Goal: Task Accomplishment & Management: Complete application form

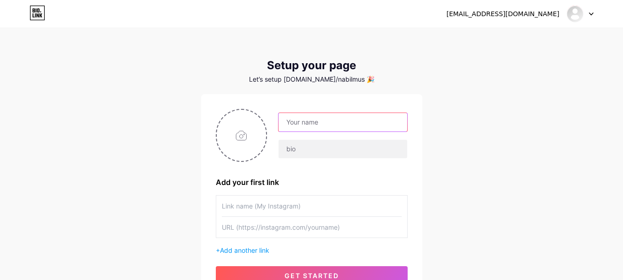
click at [336, 123] on input "text" at bounding box center [343, 122] width 128 height 18
type input "[EMAIL_ADDRESS][DOMAIN_NAME]"
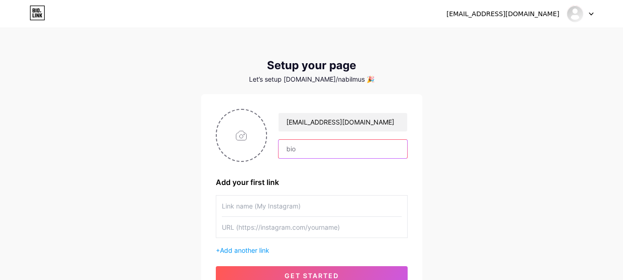
click at [316, 148] on input "text" at bounding box center [343, 149] width 128 height 18
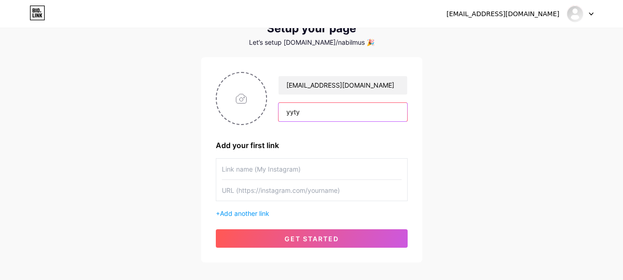
scroll to position [86, 0]
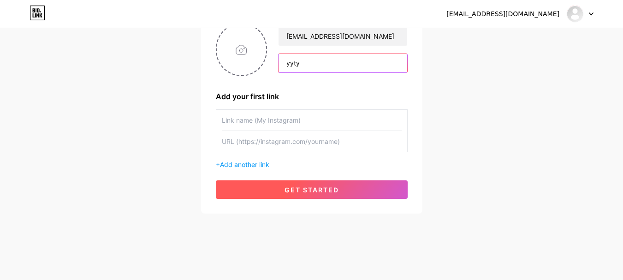
type input "yyty"
click at [326, 194] on button "get started" at bounding box center [312, 189] width 192 height 18
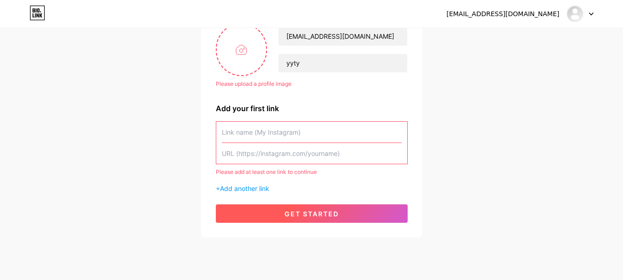
click at [326, 194] on div "Please upload a profile image raanmd64@gmail.com yyty Please upload a profile i…" at bounding box center [312, 123] width 192 height 200
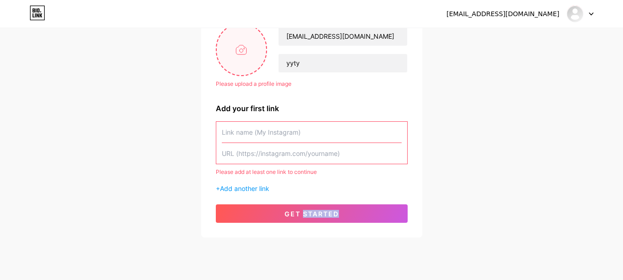
click at [242, 51] on input "file" at bounding box center [242, 49] width 50 height 51
type input "C:\fakepath\2a073fe3-ec37-4a40-abf1-de4d307a2e5d.jpeg"
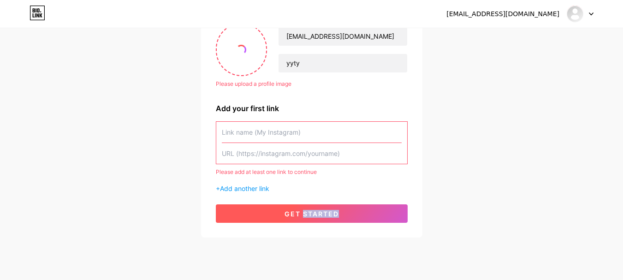
click at [308, 205] on button "get started" at bounding box center [312, 213] width 192 height 18
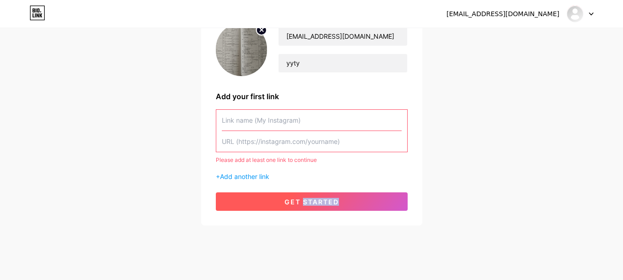
click at [365, 200] on button "get started" at bounding box center [312, 201] width 192 height 18
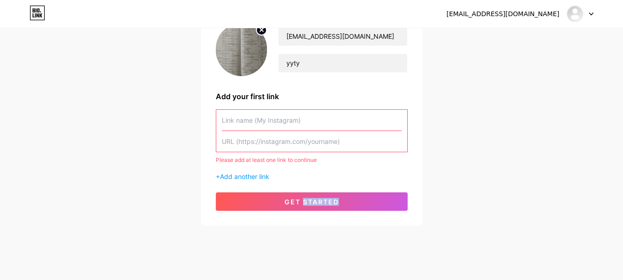
click at [285, 124] on input "text" at bounding box center [312, 120] width 180 height 21
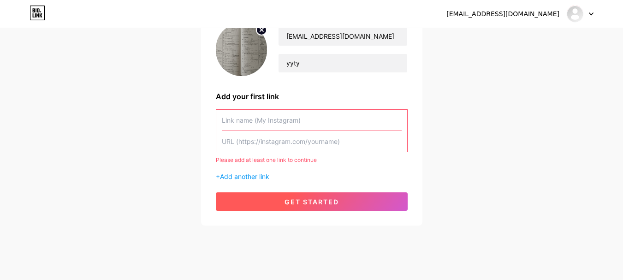
click at [327, 203] on span "get started" at bounding box center [312, 202] width 54 height 8
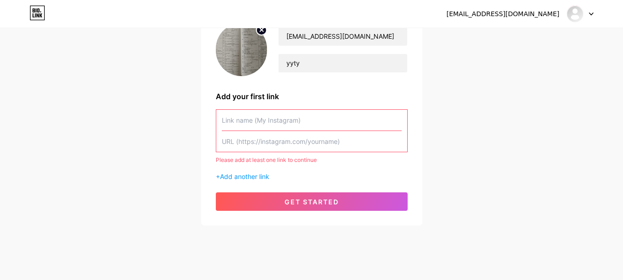
click at [287, 117] on input "text" at bounding box center [312, 120] width 180 height 21
click at [256, 173] on span "Add another link" at bounding box center [244, 177] width 49 height 8
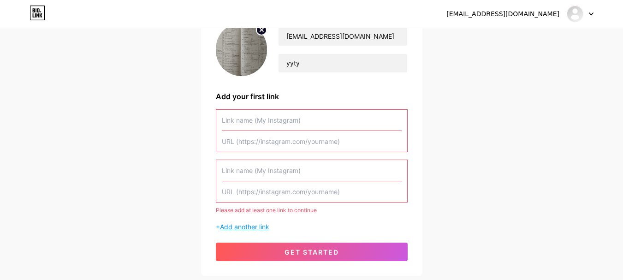
click at [256, 173] on input "text" at bounding box center [312, 170] width 180 height 21
click at [264, 121] on input "text" at bounding box center [312, 120] width 180 height 21
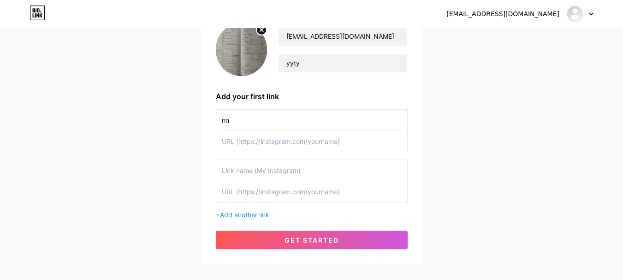
type input "nn"
click at [276, 138] on input "text" at bounding box center [312, 141] width 180 height 21
paste input "https://www.instagram.com/reel/DLN9OdWzS1a/"
type input "https://www.instagram.com/reel/DLN9OdWzS1a/"
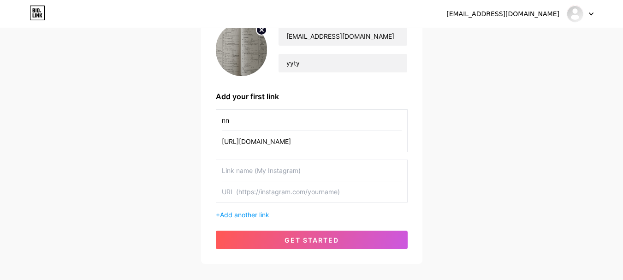
drag, startPoint x: 276, startPoint y: 138, endPoint x: 296, endPoint y: 174, distance: 41.3
click at [296, 174] on input "text" at bounding box center [312, 170] width 180 height 21
click at [295, 239] on span "get started" at bounding box center [312, 240] width 54 height 8
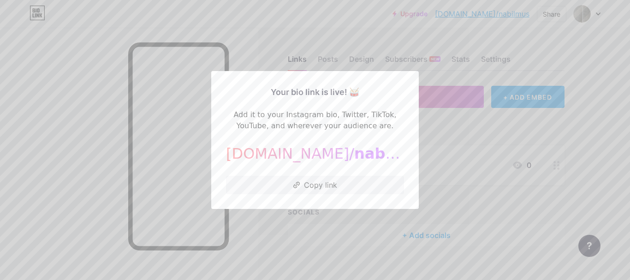
click at [476, 132] on div at bounding box center [315, 140] width 630 height 280
click at [476, 132] on div "+ ADD LINK + ADD EMBED + Add header nn https://www.instagram.com/reel/DLN9OdWzS…" at bounding box center [426, 166] width 277 height 161
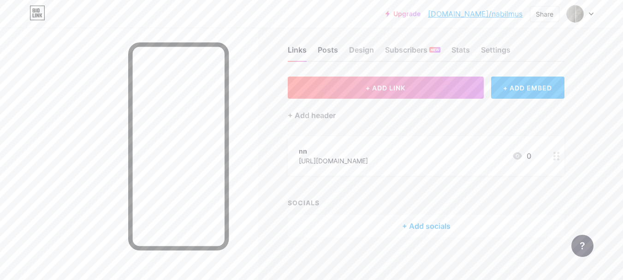
scroll to position [12, 0]
